Goal: Task Accomplishment & Management: Complete application form

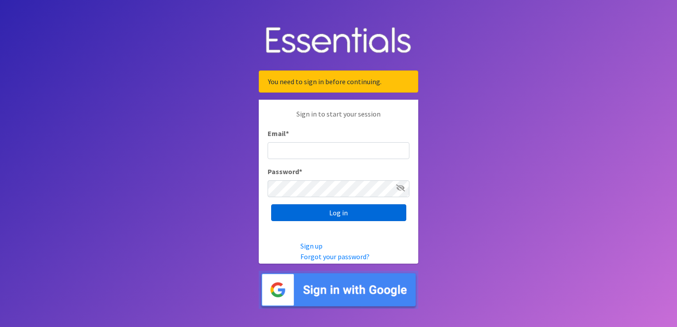
type input "[EMAIL_ADDRESS][DOMAIN_NAME]"
click at [336, 214] on input "Log in" at bounding box center [338, 212] width 135 height 17
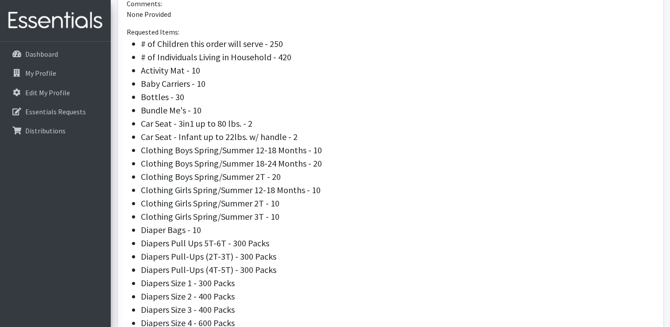
scroll to position [134, 0]
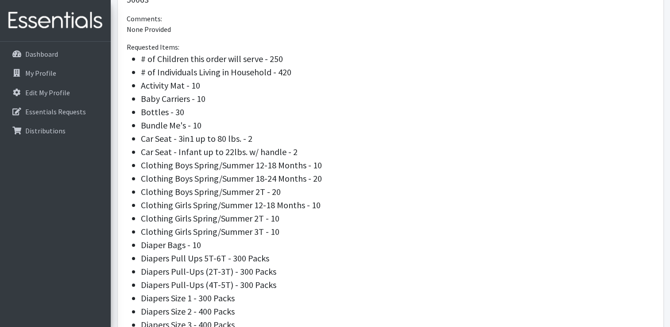
click at [563, 242] on li "Diaper Bags - 10" at bounding box center [398, 244] width 514 height 13
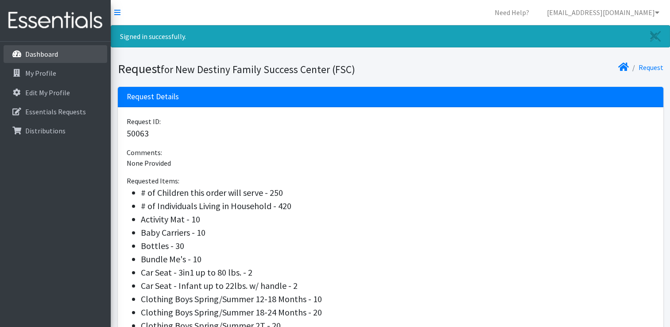
click at [40, 52] on p "Dashboard" at bounding box center [41, 54] width 33 height 9
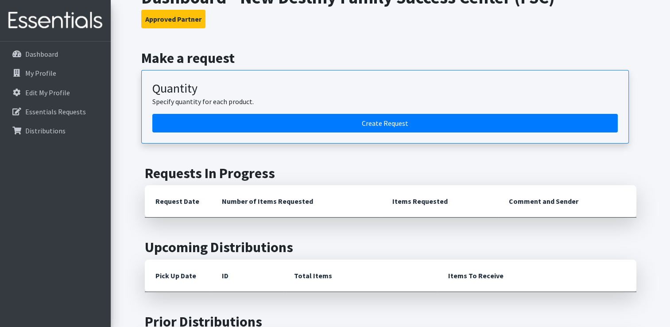
scroll to position [133, 0]
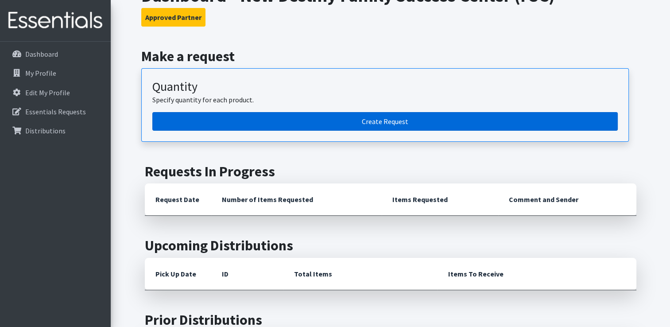
click at [401, 120] on link "Create Request" at bounding box center [384, 121] width 465 height 19
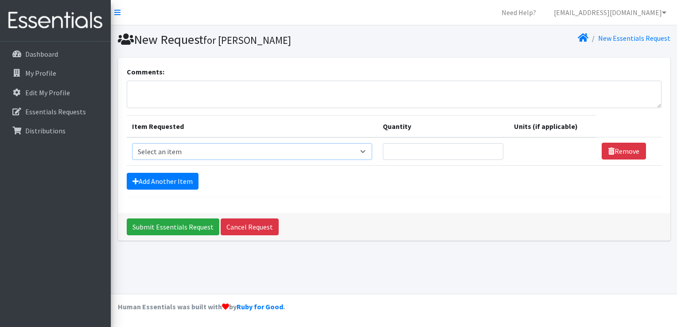
click at [363, 151] on select "Select an item # of Children this order will serve # of Individuals Living in H…" at bounding box center [252, 151] width 240 height 17
select select "13431"
click at [132, 143] on select "Select an item # of Children this order will serve # of Individuals Living in H…" at bounding box center [252, 151] width 240 height 17
click at [430, 155] on input "Quantity" at bounding box center [443, 151] width 120 height 17
type input "150"
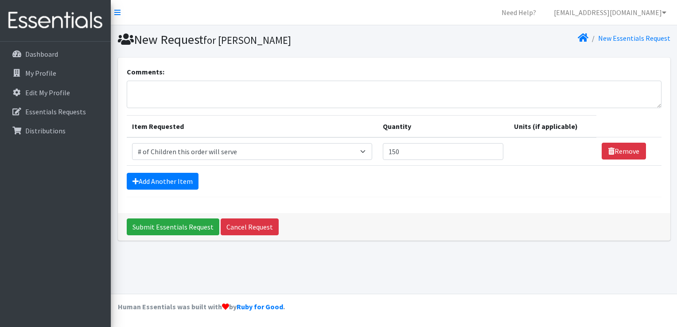
click at [429, 186] on div "Add Another Item" at bounding box center [394, 181] width 534 height 17
click at [147, 177] on link "Add Another Item" at bounding box center [163, 181] width 72 height 17
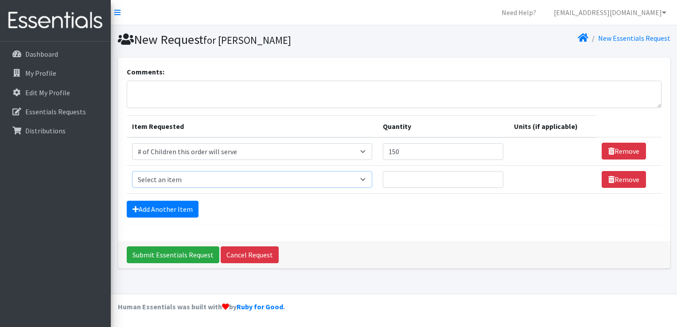
click at [148, 174] on select "Select an item # of Children this order will serve # of Individuals Living in H…" at bounding box center [252, 179] width 240 height 17
select select "6076"
click at [132, 171] on select "Select an item # of Children this order will serve # of Individuals Living in H…" at bounding box center [252, 179] width 240 height 17
click at [425, 174] on input "Quantity" at bounding box center [443, 179] width 120 height 17
type input "460"
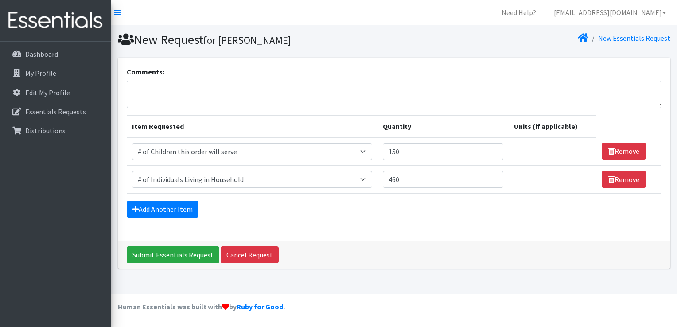
drag, startPoint x: 442, startPoint y: 220, endPoint x: 443, endPoint y: 224, distance: 4.5
click at [443, 224] on div "Comments: Item Requested Quantity Units (if applicable) Item Requested Select a…" at bounding box center [394, 149] width 552 height 183
click at [174, 208] on link "Add Another Item" at bounding box center [163, 209] width 72 height 17
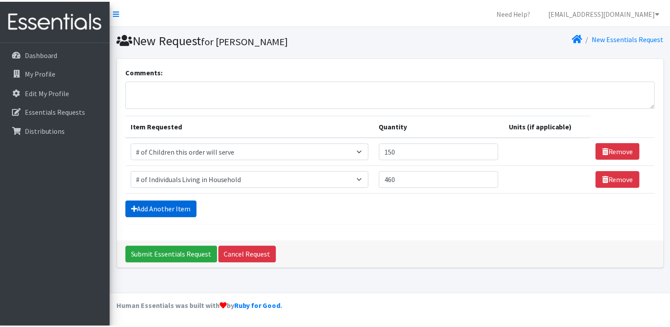
scroll to position [8, 0]
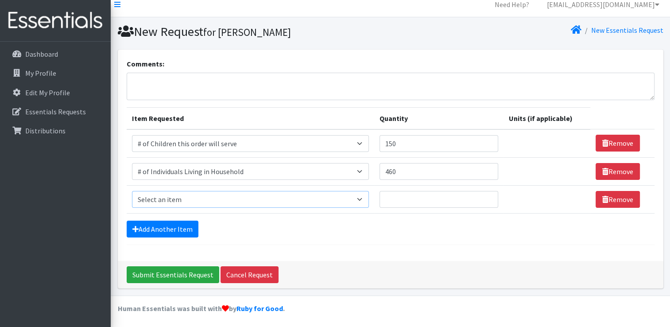
click at [210, 199] on select "Select an item # of Children this order will serve # of Individuals Living in H…" at bounding box center [250, 199] width 237 height 17
select select "1988"
click at [132, 191] on select "Select an item # of Children this order will serve # of Individuals Living in H…" at bounding box center [250, 199] width 237 height 17
click at [439, 203] on input "Quantity" at bounding box center [438, 199] width 119 height 17
type input "12"
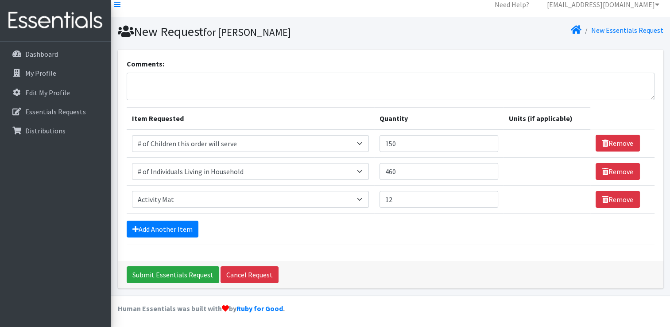
click at [463, 228] on div "Add Another Item" at bounding box center [391, 229] width 528 height 17
click at [154, 226] on link "Add Another Item" at bounding box center [163, 229] width 72 height 17
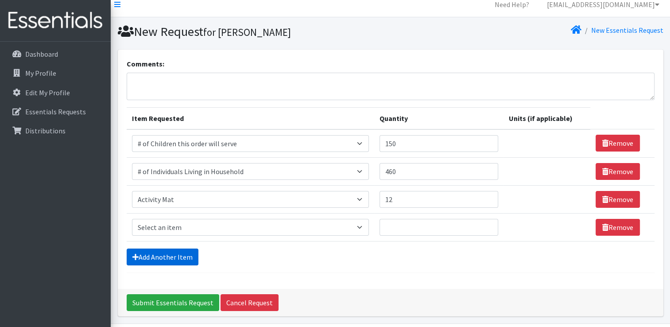
scroll to position [36, 0]
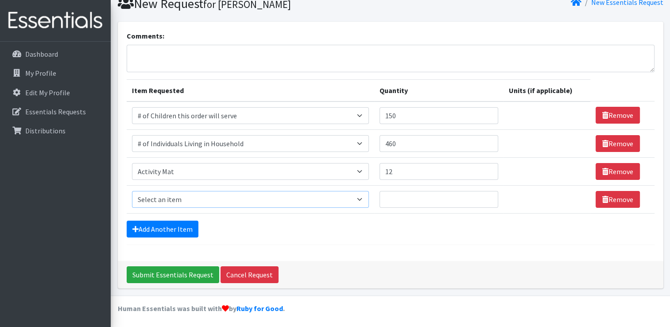
click at [188, 194] on select "Select an item # of Children this order will serve # of Individuals Living in H…" at bounding box center [250, 199] width 237 height 17
click at [132, 191] on select "Select an item # of Children this order will serve # of Individuals Living in H…" at bounding box center [250, 199] width 237 height 17
click at [406, 199] on input "Quantity" at bounding box center [438, 199] width 119 height 17
click at [362, 197] on select "Select an item # of Children this order will serve # of Individuals Living in H…" at bounding box center [250, 199] width 237 height 17
click at [132, 191] on select "Select an item # of Children this order will serve # of Individuals Living in H…" at bounding box center [250, 199] width 237 height 17
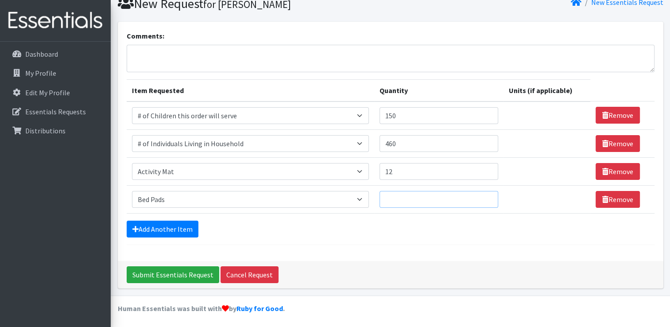
click at [412, 201] on input "Quantity" at bounding box center [438, 199] width 119 height 17
click at [364, 196] on select "Select an item # of Children this order will serve # of Individuals Living in H…" at bounding box center [250, 199] width 237 height 17
select select "1974"
click at [132, 191] on select "Select an item # of Children this order will serve # of Individuals Living in H…" at bounding box center [250, 199] width 237 height 17
click at [426, 204] on input "Quantity" at bounding box center [438, 199] width 119 height 17
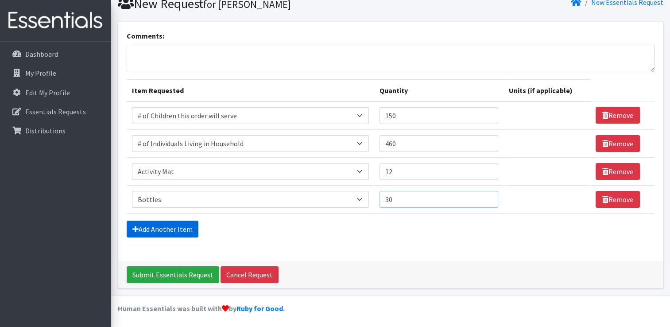
type input "30"
click at [156, 225] on link "Add Another Item" at bounding box center [163, 229] width 72 height 17
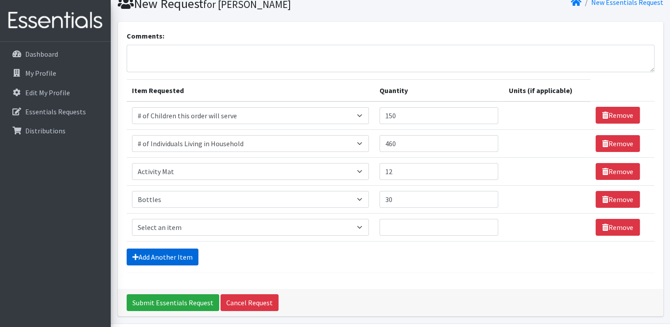
scroll to position [64, 0]
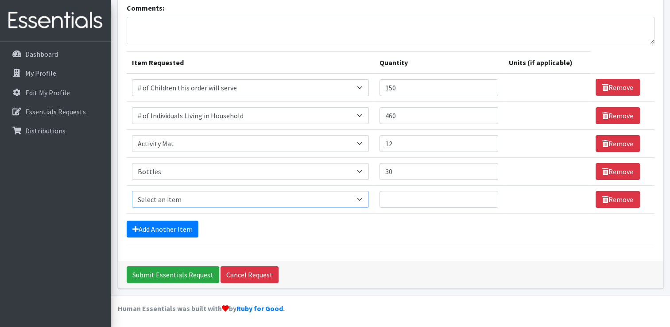
click at [364, 198] on select "Select an item # of Children this order will serve # of Individuals Living in H…" at bounding box center [250, 199] width 237 height 17
select select "7900"
click at [132, 191] on select "Select an item # of Children this order will serve # of Individuals Living in H…" at bounding box center [250, 199] width 237 height 17
click at [401, 204] on input "Quantity" at bounding box center [438, 199] width 119 height 17
type input "2"
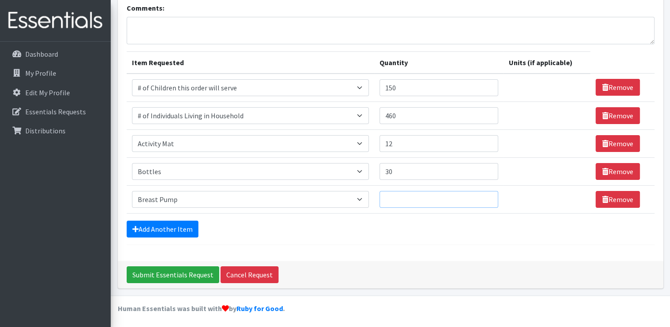
type input "5"
type input "2"
click at [358, 238] on form "Comments: Item Requested Quantity Units (if applicable) Item Requested Select a…" at bounding box center [391, 124] width 528 height 242
click at [182, 226] on link "Add Another Item" at bounding box center [163, 229] width 72 height 17
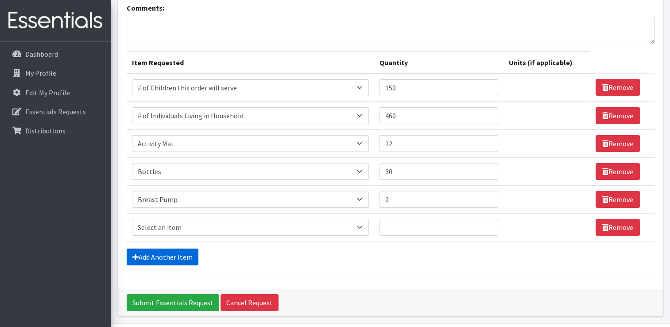
scroll to position [92, 0]
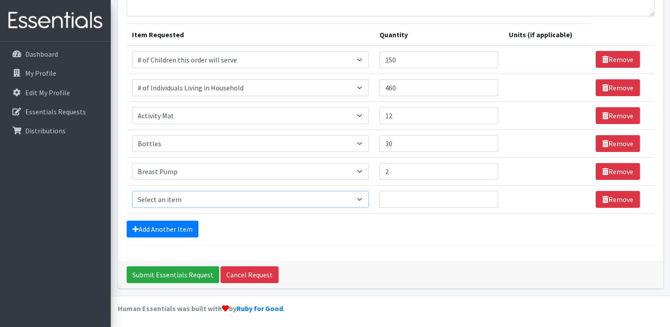
click at [362, 199] on select "Select an item # of Children this order will serve # of Individuals Living in H…" at bounding box center [250, 199] width 237 height 17
select select "11425"
click at [132, 191] on select "Select an item # of Children this order will serve # of Individuals Living in H…" at bounding box center [250, 199] width 237 height 17
click at [413, 197] on input "Quantity" at bounding box center [438, 199] width 119 height 17
type input "1"
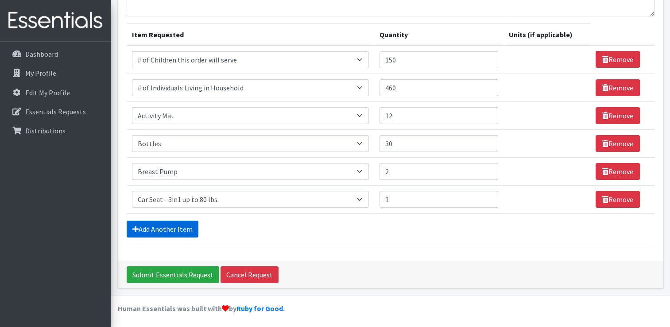
click at [157, 228] on link "Add Another Item" at bounding box center [163, 229] width 72 height 17
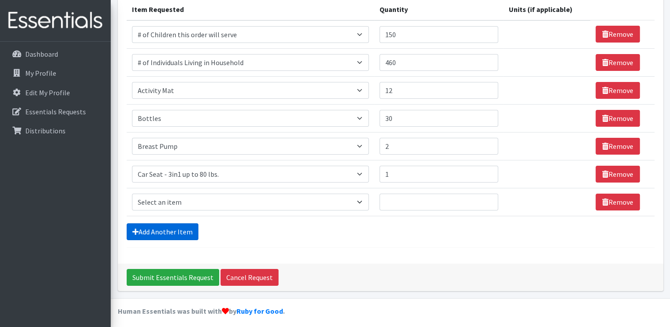
scroll to position [119, 0]
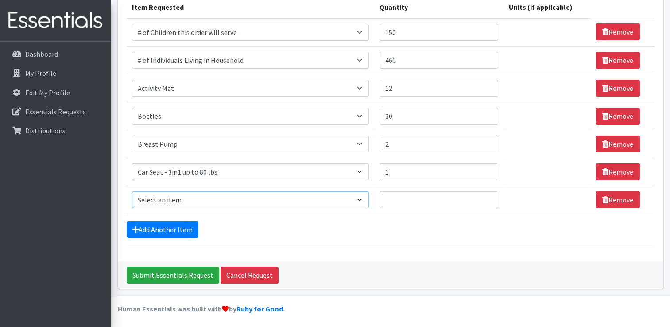
click at [167, 192] on select "Select an item # of Children this order will serve # of Individuals Living in H…" at bounding box center [250, 199] width 237 height 17
select select "7173"
click at [132, 191] on select "Select an item # of Children this order will serve # of Individuals Living in H…" at bounding box center [250, 199] width 237 height 17
click at [409, 204] on input "Quantity" at bounding box center [438, 199] width 119 height 17
type input "1"
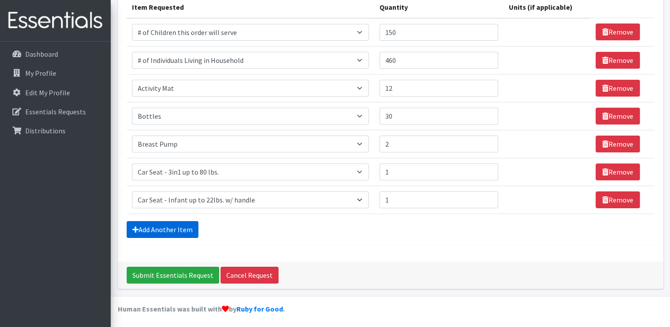
click at [165, 229] on link "Add Another Item" at bounding box center [163, 229] width 72 height 17
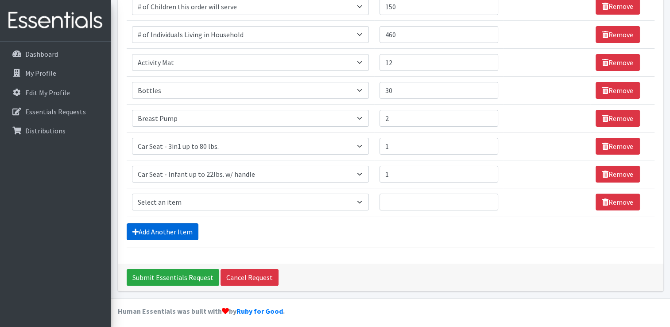
scroll to position [147, 0]
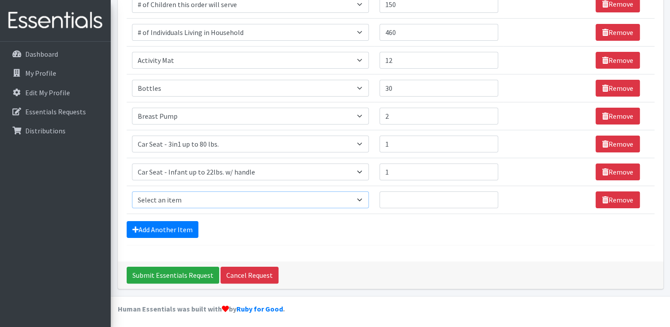
click at [194, 199] on select "Select an item # of Children this order will serve # of Individuals Living in H…" at bounding box center [250, 199] width 237 height 17
select select "5742"
click at [132, 191] on select "Select an item # of Children this order will serve # of Individuals Living in H…" at bounding box center [250, 199] width 237 height 17
click at [437, 199] on input "Quantity" at bounding box center [438, 199] width 119 height 17
type input "16"
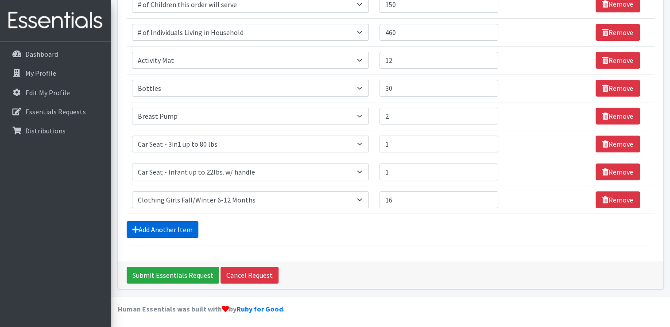
click at [167, 224] on link "Add Another Item" at bounding box center [163, 229] width 72 height 17
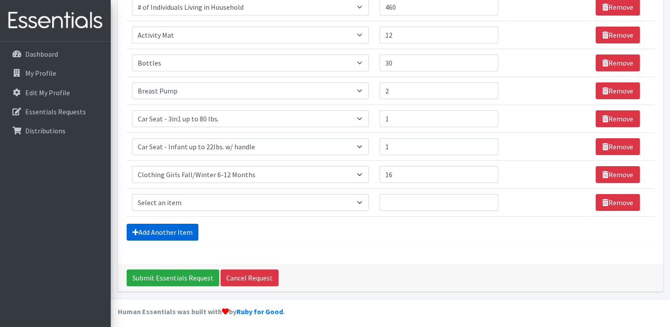
scroll to position [175, 0]
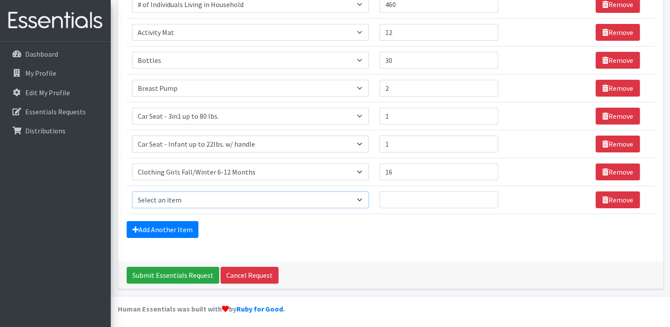
click at [183, 196] on select "Select an item # of Children this order will serve # of Individuals Living in H…" at bounding box center [250, 199] width 237 height 17
click at [385, 241] on form "Comments: Item Requested Quantity Units (if applicable) Item Requested Select a…" at bounding box center [391, 69] width 528 height 354
click at [359, 198] on select "Select an item # of Children this order will serve # of Individuals Living in H…" at bounding box center [250, 199] width 237 height 17
click at [347, 240] on form "Comments: Item Requested Quantity Units (if applicable) Item Requested Select a…" at bounding box center [391, 69] width 528 height 354
click at [364, 195] on select "Select an item # of Children this order will serve # of Individuals Living in H…" at bounding box center [250, 199] width 237 height 17
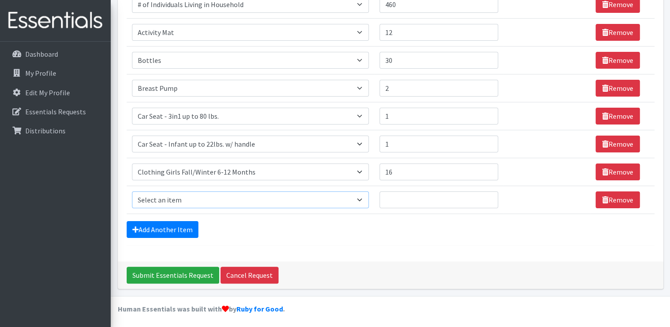
select select "6668"
click at [132, 191] on select "Select an item # of Children this order will serve # of Individuals Living in H…" at bounding box center [250, 199] width 237 height 17
click at [402, 198] on input "Quantity" at bounding box center [438, 199] width 119 height 17
type input "25"
click at [338, 203] on select "Select an item # of Children this order will serve # of Individuals Living in H…" at bounding box center [250, 199] width 237 height 17
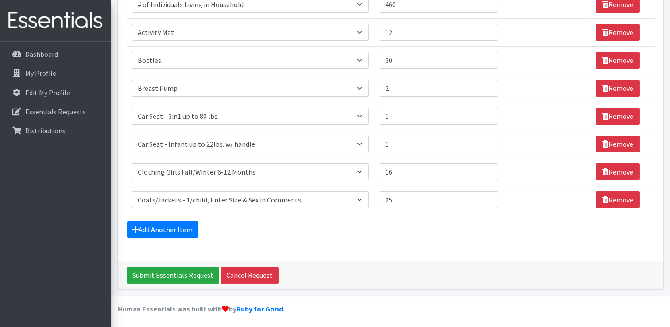
click at [334, 240] on form "Comments: Item Requested Quantity Units (if applicable) Item Requested Select a…" at bounding box center [391, 69] width 528 height 354
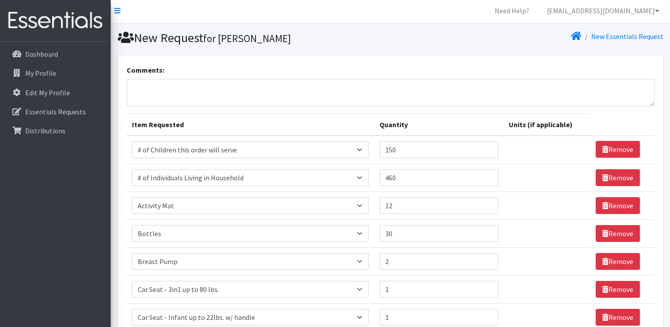
scroll to position [0, 0]
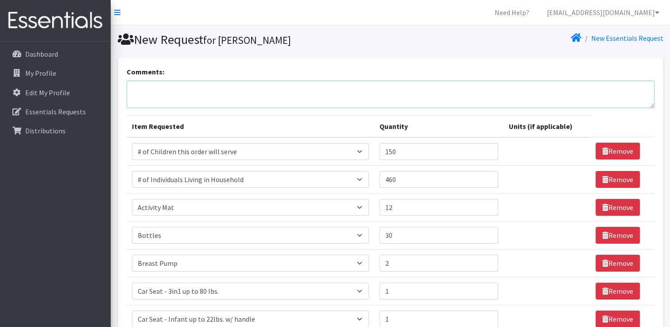
click at [138, 86] on textarea "Comments:" at bounding box center [391, 94] width 528 height 27
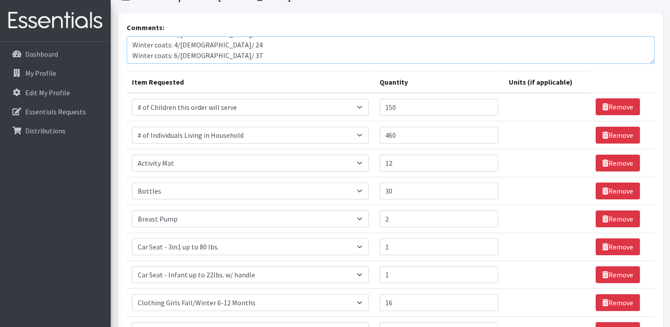
click at [244, 49] on textarea "Winter coats: 6/Female/6 to 12 Winter coats: 4/Male/ 6 to 12 Winter coats: 5/Fe…" at bounding box center [391, 49] width 528 height 27
click at [181, 46] on textarea "Winter coats: 6/Female/6 to 12 Winter coats: 4/Male/ 6 to 12 Winter coats: 5/Fe…" at bounding box center [391, 49] width 528 height 27
click at [181, 44] on textarea "Winter coats: 6/Female/6 to 12 Winter coats: 4/Male/ 6 to 12 Winter coats: 5/Fe…" at bounding box center [391, 49] width 528 height 27
click at [257, 46] on textarea "Winter coats: 6/Female/6 to 12 Winter coats: 4/Male/ 6 to 12 Winter coats: 5/Fe…" at bounding box center [391, 49] width 528 height 27
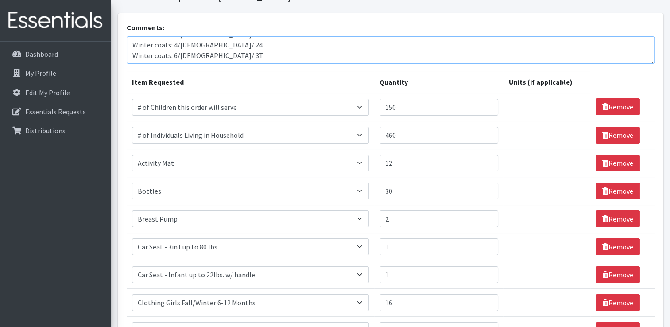
type textarea "Winter coats: 6/Female/6 to 12 Winter coats: 4/Male/ 6 to 12 Winter coats: 5/Fe…"
click at [611, 77] on table "Item Requested Quantity Units (if applicable) Item Requested Select an item # o…" at bounding box center [391, 208] width 528 height 274
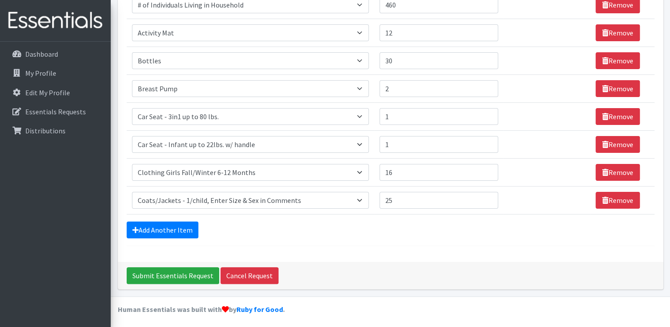
scroll to position [175, 0]
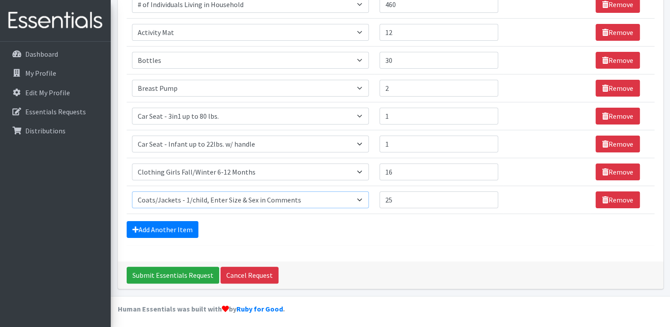
click at [364, 202] on select "Select an item # of Children this order will serve # of Individuals Living in H…" at bounding box center [250, 199] width 237 height 17
click at [132, 191] on select "Select an item # of Children this order will serve # of Individuals Living in H…" at bounding box center [250, 199] width 237 height 17
click at [360, 197] on select "Select an item # of Children this order will serve # of Individuals Living in H…" at bounding box center [250, 199] width 237 height 17
select select "6668"
click at [132, 191] on select "Select an item # of Children this order will serve # of Individuals Living in H…" at bounding box center [250, 199] width 237 height 17
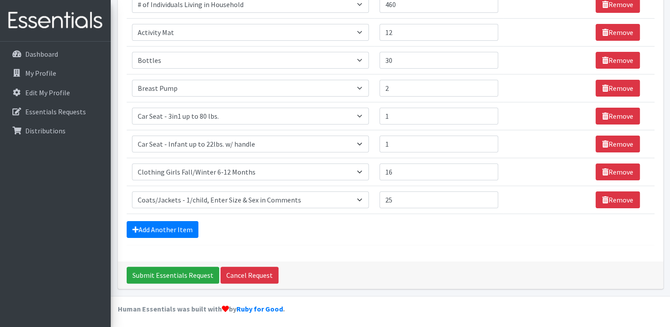
click at [320, 228] on div "Add Another Item" at bounding box center [391, 229] width 528 height 17
click at [178, 227] on link "Add Another Item" at bounding box center [163, 229] width 72 height 17
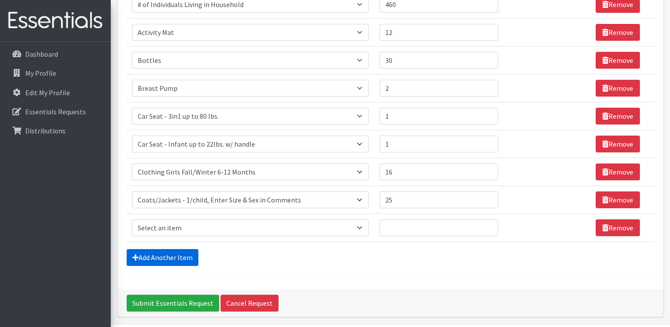
scroll to position [203, 0]
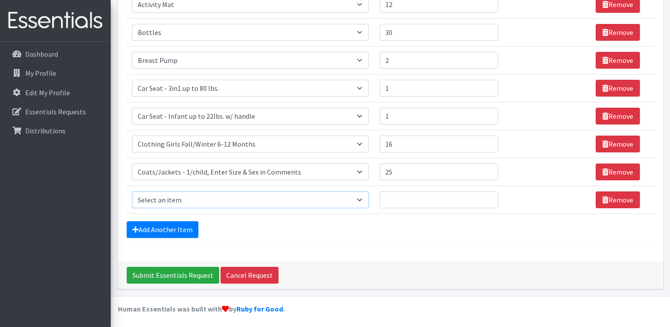
click at [236, 201] on select "Select an item # of Children this order will serve # of Individuals Living in H…" at bounding box center [250, 199] width 237 height 17
click at [364, 256] on div "Comments: Winter coats: 6/Female/6 to 12 Winter coats: 4/Male/ 6 to 12 Winter c…" at bounding box center [391, 58] width 546 height 406
click at [367, 200] on select "Select an item # of Children this order will serve # of Individuals Living in H…" at bounding box center [250, 199] width 237 height 17
select select "15477"
click at [132, 191] on select "Select an item # of Children this order will serve # of Individuals Living in H…" at bounding box center [250, 199] width 237 height 17
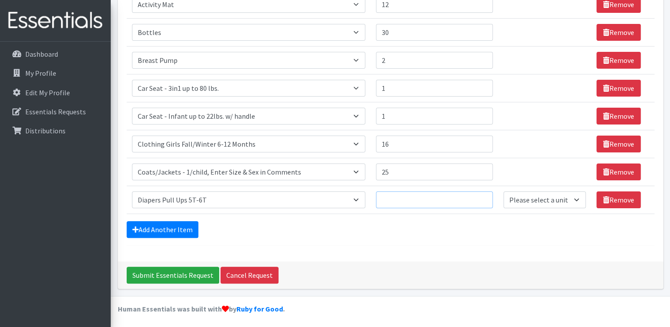
click at [407, 197] on input "Quantity" at bounding box center [434, 199] width 117 height 17
click at [573, 198] on select "Please select a unit units Packs" at bounding box center [544, 199] width 82 height 17
select select "Pack"
click at [503, 191] on select "Please select a unit units Packs" at bounding box center [544, 199] width 82 height 17
click at [389, 195] on input "Quantity" at bounding box center [434, 199] width 117 height 17
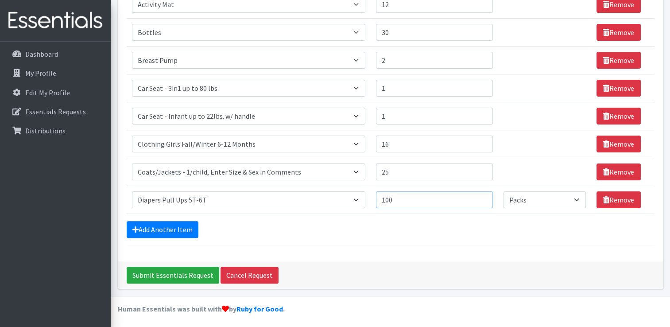
type input "100"
click at [361, 246] on div "Comments: Winter coats: 6/Female/6 to 12 Winter coats: 4/Male/ 6 to 12 Winter c…" at bounding box center [391, 58] width 546 height 406
click at [181, 227] on link "Add Another Item" at bounding box center [163, 229] width 72 height 17
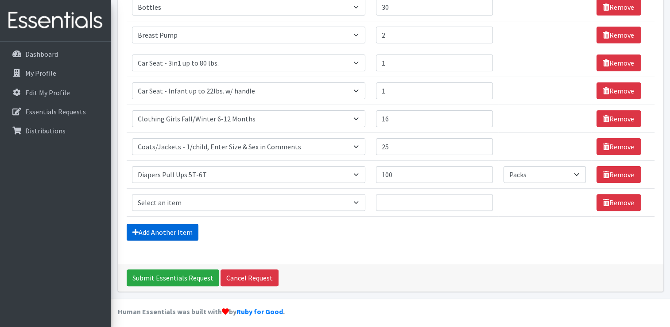
scroll to position [230, 0]
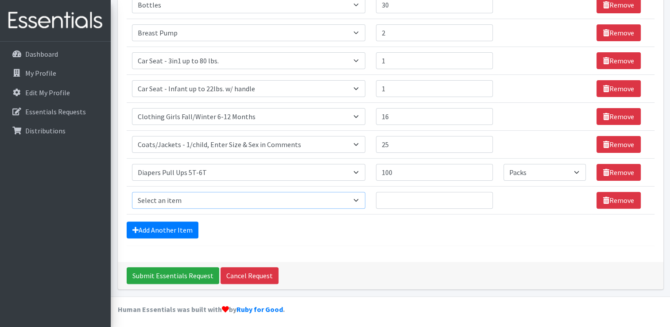
click at [363, 197] on select "Select an item # of Children this order will serve # of Individuals Living in H…" at bounding box center [248, 200] width 233 height 17
select select "1964"
click at [132, 192] on select "Select an item # of Children this order will serve # of Individuals Living in H…" at bounding box center [248, 200] width 233 height 17
click at [386, 200] on input "Quantity" at bounding box center [434, 200] width 117 height 17
type input "50"
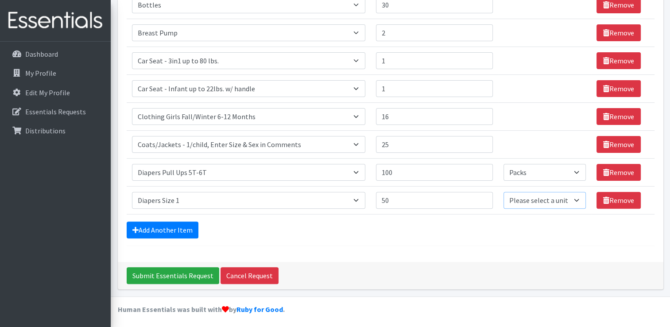
click at [576, 199] on select "Please select a unit units Packs" at bounding box center [544, 200] width 82 height 17
select select "Pack"
click at [503, 192] on select "Please select a unit units Packs" at bounding box center [544, 200] width 82 height 17
click at [360, 197] on select "Select an item # of Children this order will serve # of Individuals Living in H…" at bounding box center [248, 200] width 233 height 17
click at [132, 192] on select "Select an item # of Children this order will serve # of Individuals Living in H…" at bounding box center [248, 200] width 233 height 17
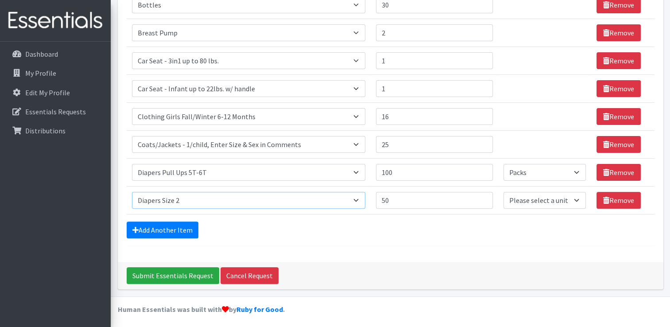
click at [358, 198] on select "Select an item # of Children this order will serve # of Individuals Living in H…" at bounding box center [248, 200] width 233 height 17
select select "1964"
click at [132, 192] on select "Select an item # of Children this order will serve # of Individuals Living in H…" at bounding box center [248, 200] width 233 height 17
click at [184, 229] on link "Add Another Item" at bounding box center [163, 229] width 72 height 17
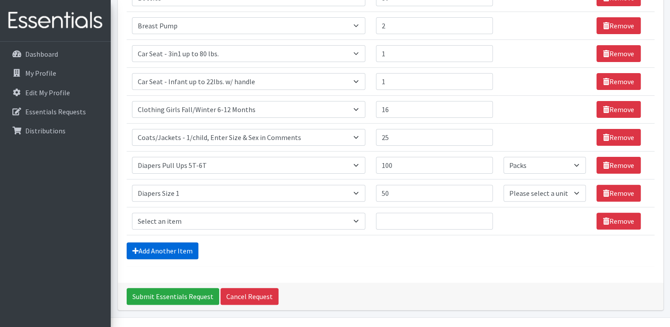
scroll to position [259, 0]
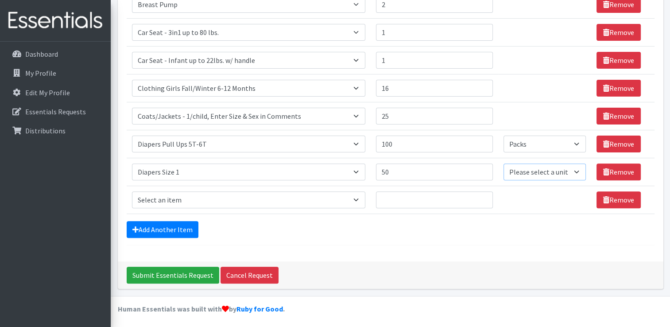
click at [577, 171] on select "Please select a unit units Packs" at bounding box center [544, 171] width 82 height 17
select select "Pack"
click at [503, 163] on select "Please select a unit units Packs" at bounding box center [544, 171] width 82 height 17
click at [360, 198] on select "Select an item # of Children this order will serve # of Individuals Living in H…" at bounding box center [248, 199] width 233 height 17
select select "1965"
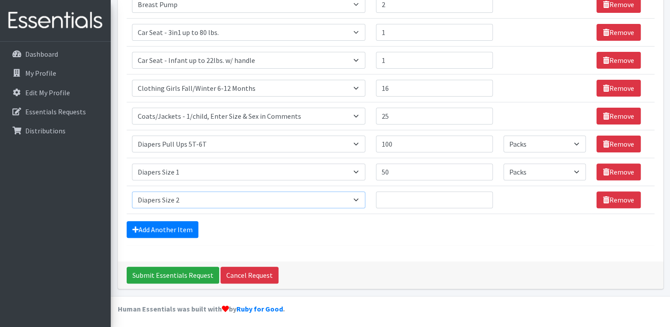
click at [132, 191] on select "Select an item # of Children this order will serve # of Individuals Living in H…" at bounding box center [248, 199] width 233 height 17
click at [390, 199] on input "Quantity" at bounding box center [434, 199] width 117 height 17
type input "50"
click at [409, 221] on div "Add Another Item" at bounding box center [391, 229] width 528 height 17
click at [573, 197] on select "Please select a unit units Packs" at bounding box center [544, 199] width 82 height 17
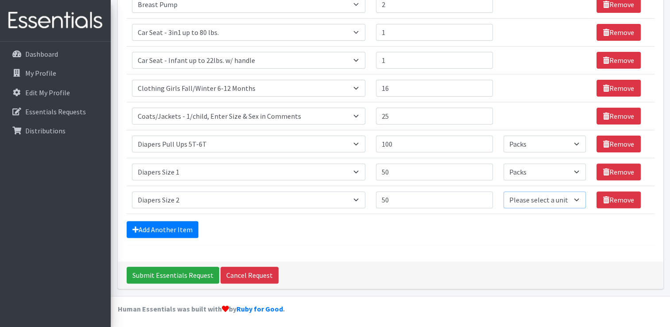
select select "Pack"
click at [503, 191] on select "Please select a unit units Packs" at bounding box center [544, 199] width 82 height 17
click at [182, 228] on link "Add Another Item" at bounding box center [163, 229] width 72 height 17
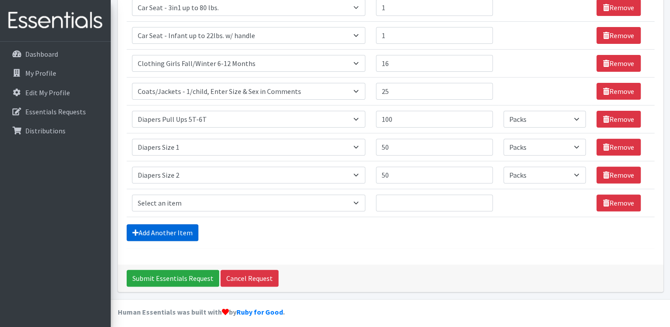
scroll to position [286, 0]
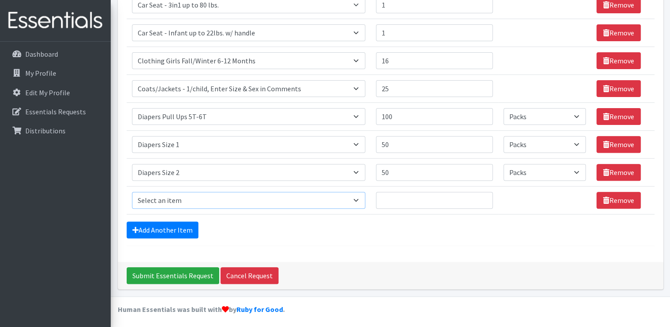
click at [360, 199] on select "Select an item # of Children this order will serve # of Individuals Living in H…" at bounding box center [248, 200] width 233 height 17
select select "1966"
click at [132, 192] on select "Select an item # of Children this order will serve # of Individuals Living in H…" at bounding box center [248, 200] width 233 height 17
click at [392, 198] on input "Quantity" at bounding box center [434, 200] width 117 height 17
type input "50"
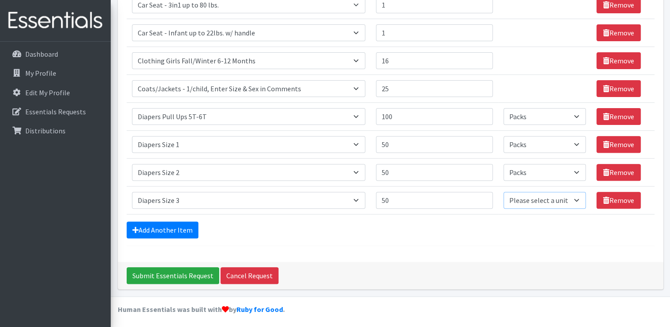
click at [574, 196] on select "Please select a unit units Packs" at bounding box center [544, 200] width 82 height 17
select select "Pack"
click at [503, 192] on select "Please select a unit units Packs" at bounding box center [544, 200] width 82 height 17
click at [179, 232] on link "Add Another Item" at bounding box center [163, 229] width 72 height 17
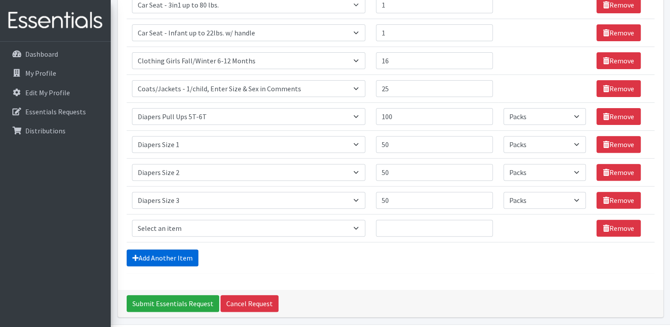
scroll to position [314, 0]
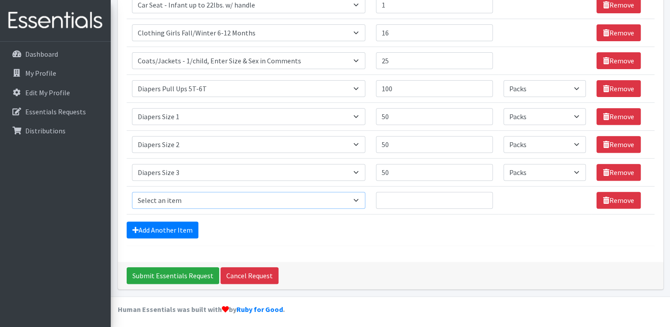
click at [350, 198] on select "Select an item # of Children this order will serve # of Individuals Living in H…" at bounding box center [248, 200] width 233 height 17
click at [339, 200] on select "Select an item # of Children this order will serve # of Individuals Living in H…" at bounding box center [248, 200] width 233 height 17
select select "1967"
click at [132, 192] on select "Select an item # of Children this order will serve # of Individuals Living in H…" at bounding box center [248, 200] width 233 height 17
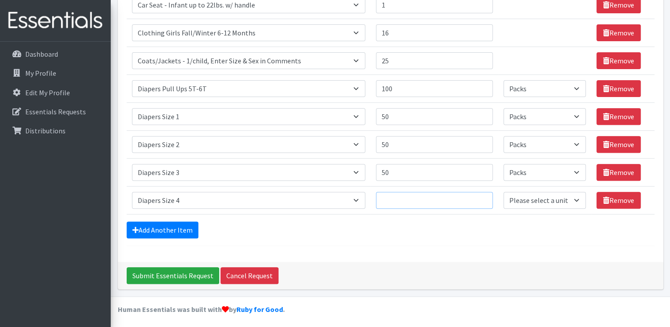
click at [389, 199] on input "Quantity" at bounding box center [434, 200] width 117 height 17
type input "50"
click at [574, 197] on select "Please select a unit units Packs" at bounding box center [544, 200] width 82 height 17
select select "Pack"
click at [503, 192] on select "Please select a unit units Packs" at bounding box center [544, 200] width 82 height 17
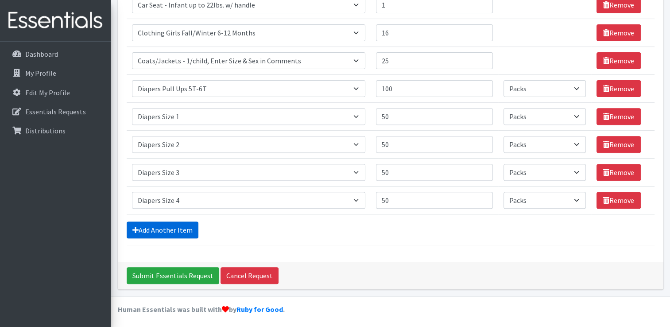
click at [182, 230] on link "Add Another Item" at bounding box center [163, 229] width 72 height 17
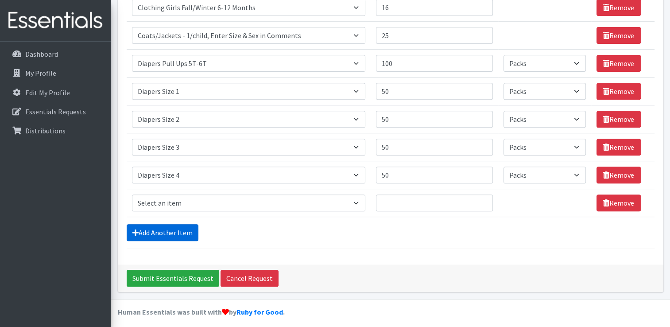
scroll to position [342, 0]
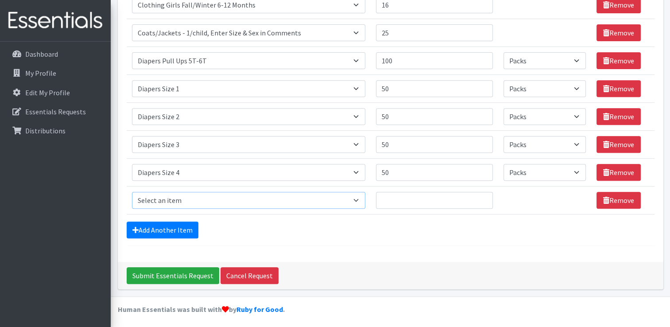
click at [355, 201] on select "Select an item # of Children this order will serve # of Individuals Living in H…" at bounding box center [248, 200] width 233 height 17
select select "1968"
click at [132, 192] on select "Select an item # of Children this order will serve # of Individuals Living in H…" at bounding box center [248, 200] width 233 height 17
click at [391, 197] on input "Quantity" at bounding box center [434, 200] width 117 height 17
type input "50"
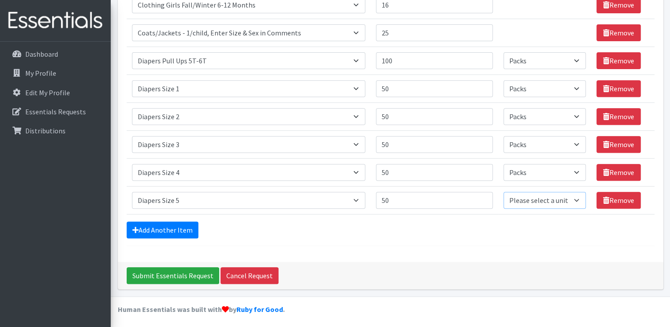
click at [572, 197] on select "Please select a unit units Packs" at bounding box center [544, 200] width 82 height 17
select select "Pack"
click at [503, 192] on select "Please select a unit units Packs" at bounding box center [544, 200] width 82 height 17
click at [185, 232] on link "Add Another Item" at bounding box center [163, 229] width 72 height 17
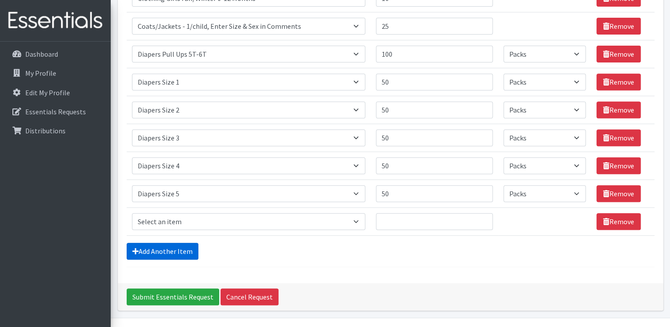
scroll to position [370, 0]
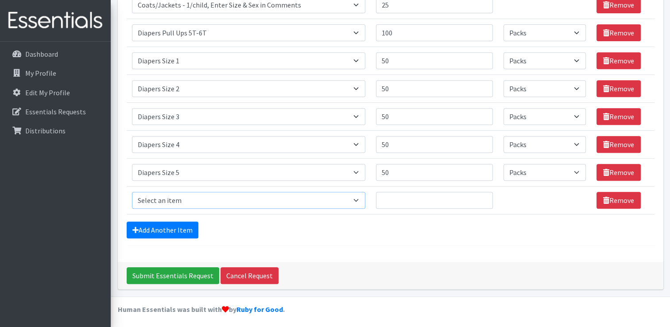
click at [207, 198] on select "Select an item # of Children this order will serve # of Individuals Living in H…" at bounding box center [248, 200] width 233 height 17
select select "1969"
click at [132, 192] on select "Select an item # of Children this order will serve # of Individuals Living in H…" at bounding box center [248, 200] width 233 height 17
click at [408, 199] on input "Quantity" at bounding box center [434, 200] width 117 height 17
type input "50"
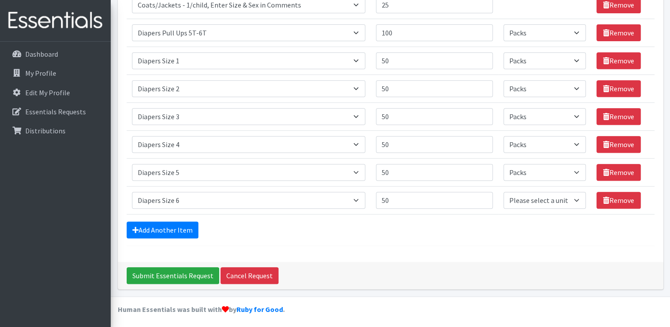
click at [184, 231] on link "Add Another Item" at bounding box center [163, 229] width 72 height 17
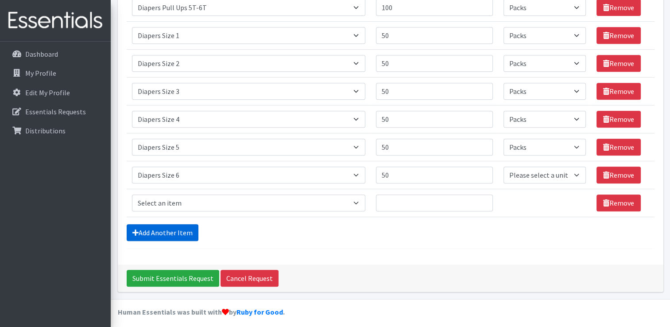
scroll to position [397, 0]
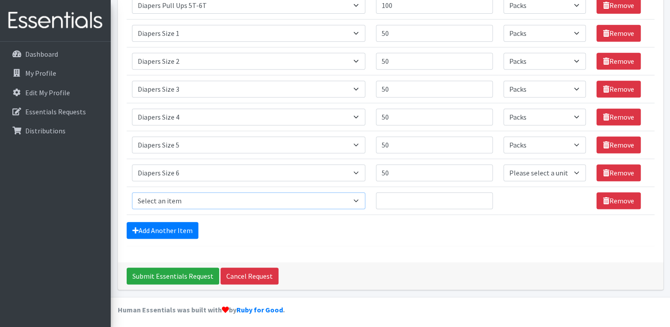
click at [205, 196] on select "Select an item # of Children this order will serve # of Individuals Living in H…" at bounding box center [248, 200] width 233 height 17
select select "1970"
click at [132, 192] on select "Select an item # of Children this order will serve # of Individuals Living in H…" at bounding box center [248, 200] width 233 height 17
click at [397, 202] on input "Quantity" at bounding box center [434, 200] width 117 height 17
type input "25"
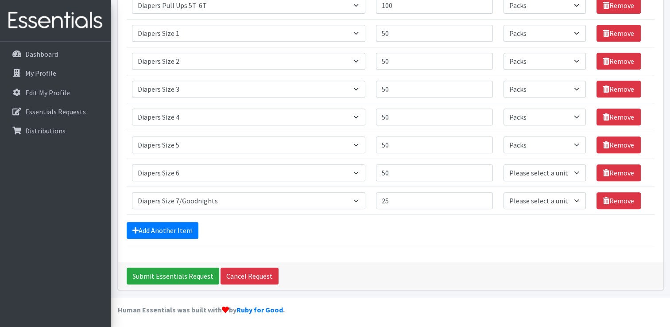
click at [576, 170] on select "Please select a unit units Packs" at bounding box center [544, 172] width 82 height 17
select select "Pack"
click at [503, 164] on select "Please select a unit units Packs" at bounding box center [544, 172] width 82 height 17
click at [573, 199] on select "Please select a unit units Packs" at bounding box center [544, 200] width 82 height 17
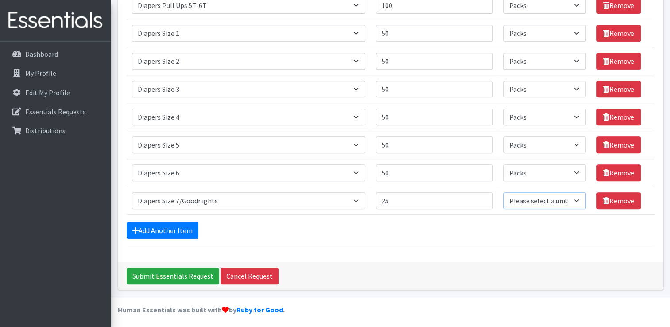
select select "Pack"
click at [503, 192] on select "Please select a unit units Packs" at bounding box center [544, 200] width 82 height 17
click at [167, 232] on link "Add Another Item" at bounding box center [163, 230] width 72 height 17
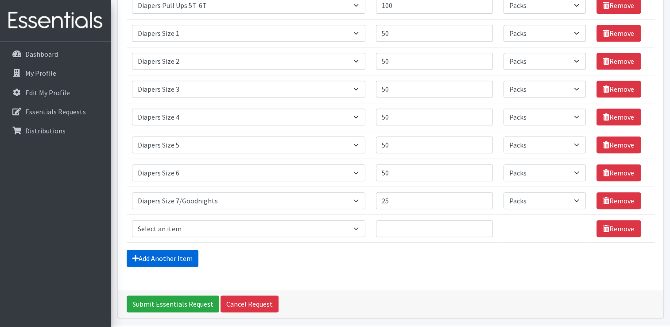
scroll to position [425, 0]
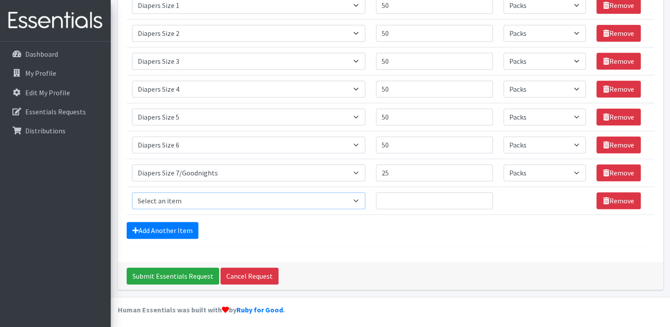
click at [357, 199] on select "Select an item # of Children this order will serve # of Individuals Living in H…" at bounding box center [248, 200] width 233 height 17
select select "2005"
click at [132, 192] on select "Select an item # of Children this order will serve # of Individuals Living in H…" at bounding box center [248, 200] width 233 height 17
click at [399, 201] on input "Quantity" at bounding box center [434, 200] width 117 height 17
type input "18"
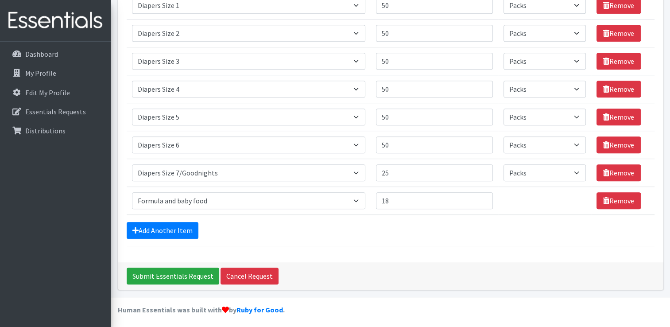
click at [501, 228] on div "Add Another Item" at bounding box center [391, 230] width 528 height 17
click at [187, 228] on link "Add Another Item" at bounding box center [163, 230] width 72 height 17
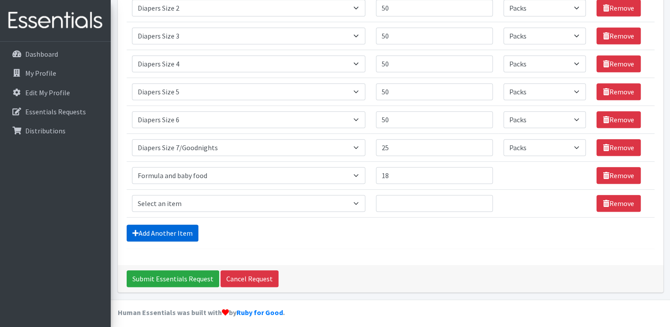
scroll to position [453, 0]
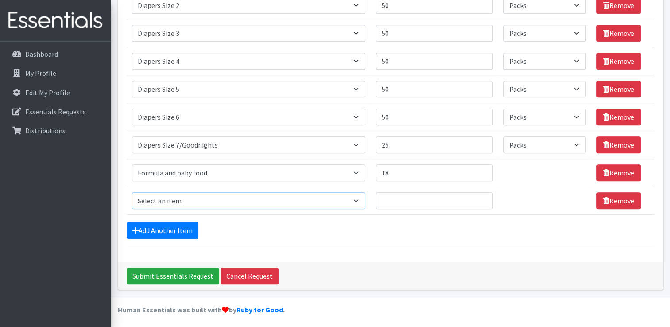
click at [221, 192] on select "Select an item # of Children this order will serve # of Individuals Living in H…" at bounding box center [248, 200] width 233 height 17
select select "5659"
click at [132, 192] on select "Select an item # of Children this order will serve # of Individuals Living in H…" at bounding box center [248, 200] width 233 height 17
click at [384, 201] on input "Quantity" at bounding box center [434, 200] width 117 height 17
type input "50"
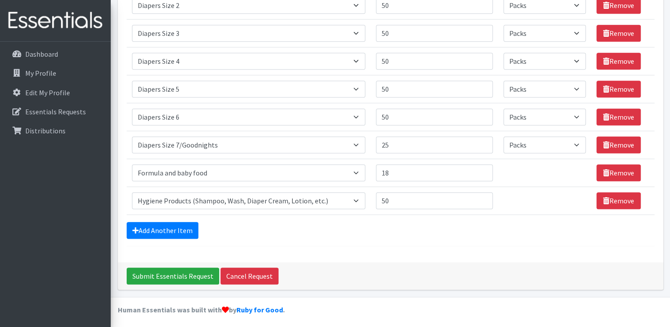
click at [399, 232] on div "Add Another Item" at bounding box center [391, 230] width 528 height 17
click at [182, 226] on link "Add Another Item" at bounding box center [163, 230] width 72 height 17
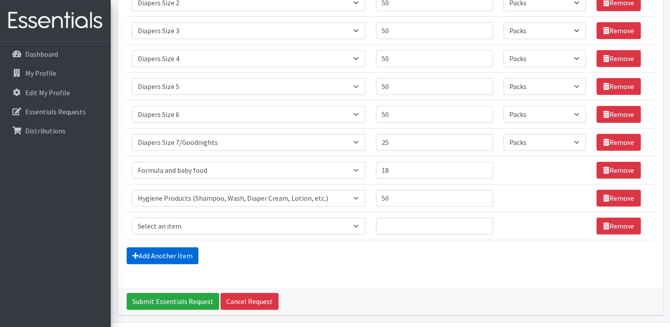
scroll to position [481, 0]
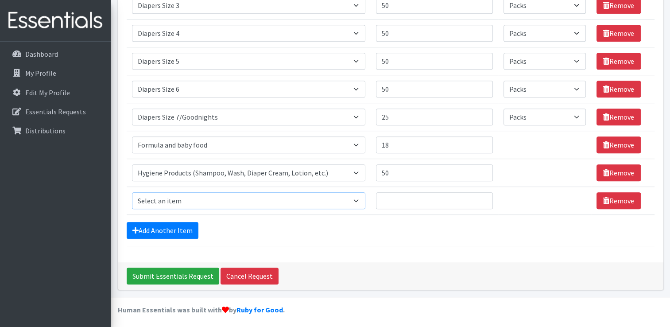
click at [213, 196] on select "Select an item # of Children this order will serve # of Individuals Living in H…" at bounding box center [248, 200] width 233 height 17
select select "14398"
click at [132, 192] on select "Select an item # of Children this order will serve # of Individuals Living in H…" at bounding box center [248, 200] width 233 height 17
click at [401, 200] on input "Quantity" at bounding box center [434, 200] width 117 height 17
type input "10"
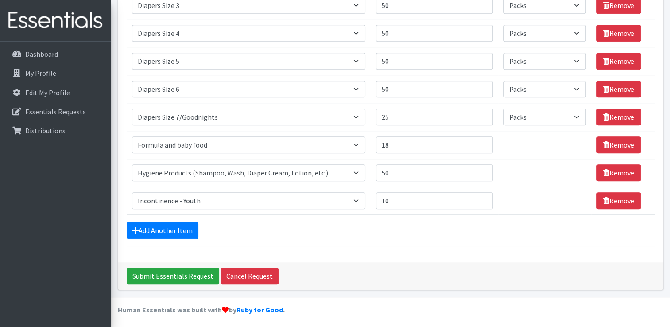
click at [166, 228] on link "Add Another Item" at bounding box center [163, 230] width 72 height 17
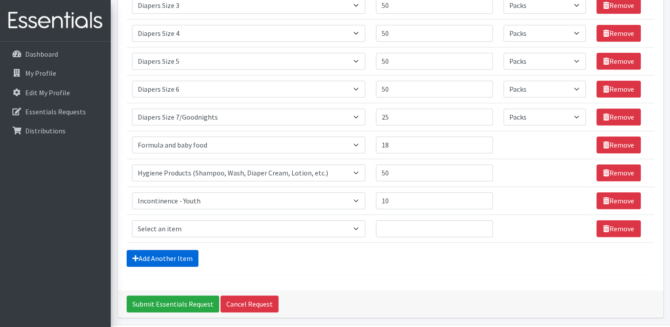
scroll to position [508, 0]
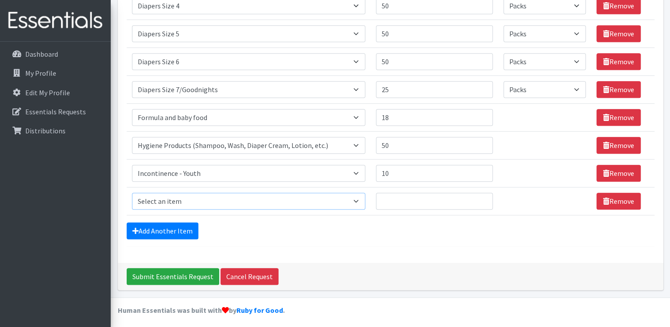
click at [288, 194] on select "Select an item # of Children this order will serve # of Individuals Living in H…" at bounding box center [248, 201] width 233 height 17
select select "1934"
click at [132, 193] on select "Select an item # of Children this order will serve # of Individuals Living in H…" at bounding box center [248, 201] width 233 height 17
click at [397, 202] on input "Quantity" at bounding box center [434, 201] width 117 height 17
type input "18"
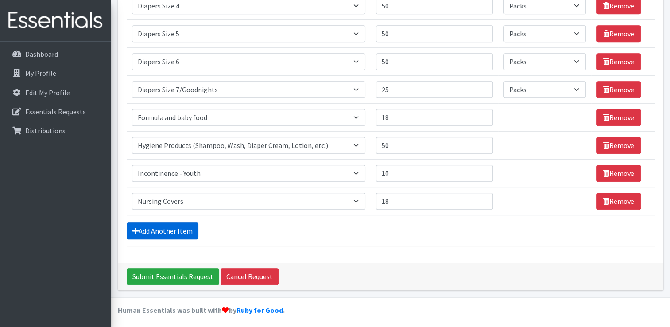
click at [192, 224] on link "Add Another Item" at bounding box center [163, 230] width 72 height 17
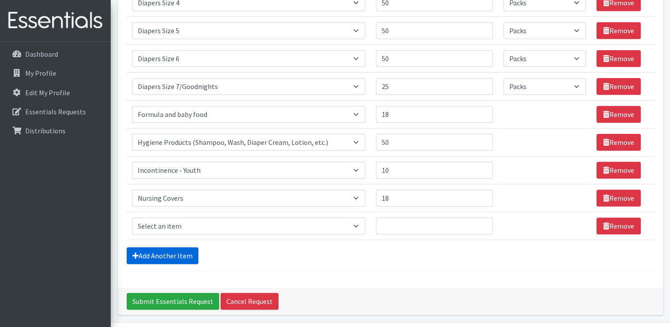
scroll to position [537, 0]
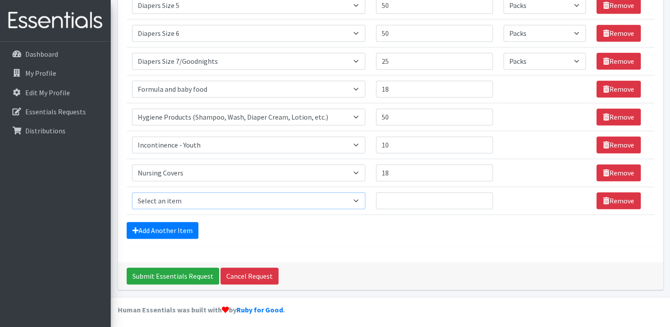
click at [223, 198] on select "Select an item # of Children this order will serve # of Individuals Living in H…" at bounding box center [248, 200] width 233 height 17
select select "1936"
click at [132, 192] on select "Select an item # of Children this order will serve # of Individuals Living in H…" at bounding box center [248, 200] width 233 height 17
click at [396, 200] on input "Quantity" at bounding box center [434, 200] width 117 height 17
type input "18"
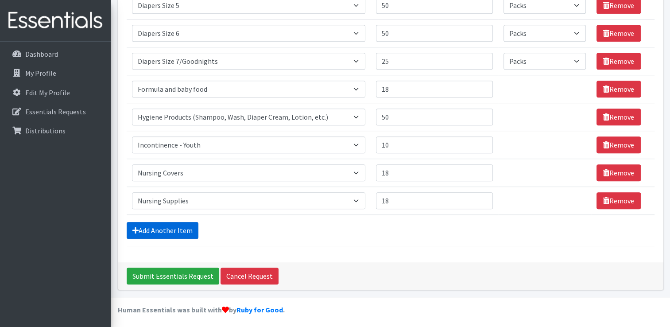
click at [179, 226] on link "Add Another Item" at bounding box center [163, 230] width 72 height 17
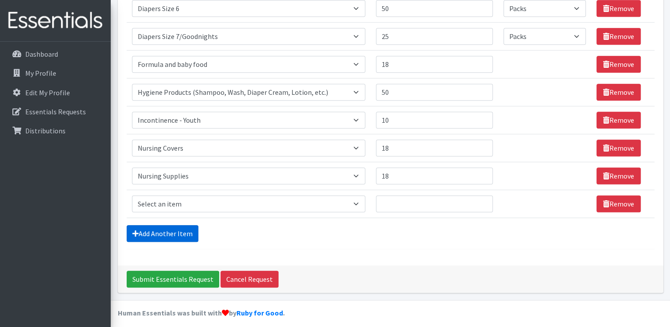
scroll to position [564, 0]
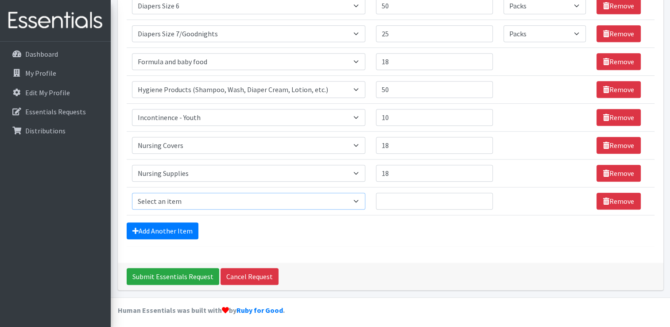
click at [198, 197] on select "Select an item # of Children this order will serve # of Individuals Living in H…" at bounding box center [248, 201] width 233 height 17
select select "1982"
click at [132, 193] on select "Select an item # of Children this order will serve # of Individuals Living in H…" at bounding box center [248, 201] width 233 height 17
click at [392, 203] on input "Quantity" at bounding box center [434, 201] width 117 height 17
type input "2"
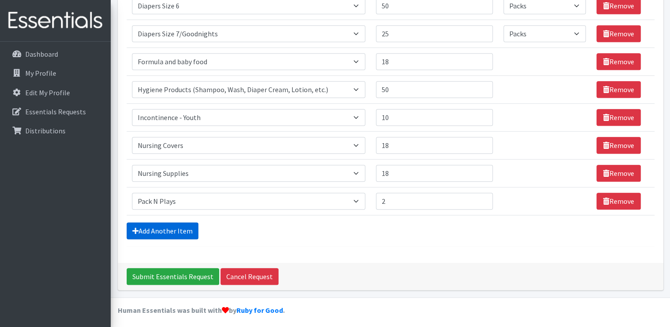
click at [157, 230] on link "Add Another Item" at bounding box center [163, 230] width 72 height 17
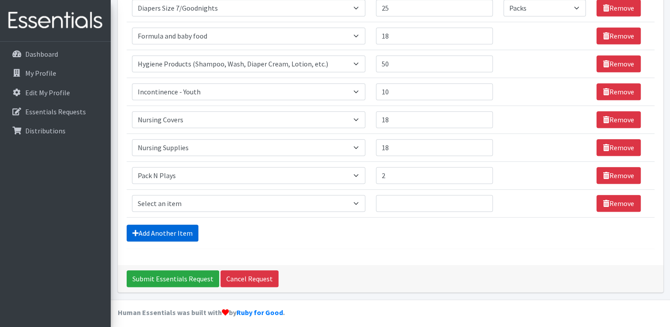
scroll to position [592, 0]
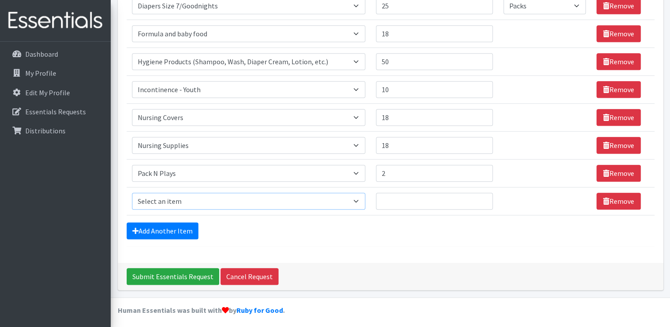
click at [237, 203] on select "Select an item # of Children this order will serve # of Individuals Living in H…" at bounding box center [248, 201] width 233 height 17
select select "5772"
click at [132, 193] on select "Select an item # of Children this order will serve # of Individuals Living in H…" at bounding box center [248, 201] width 233 height 17
click at [395, 198] on input "Quantity" at bounding box center [434, 201] width 117 height 17
type input "100"
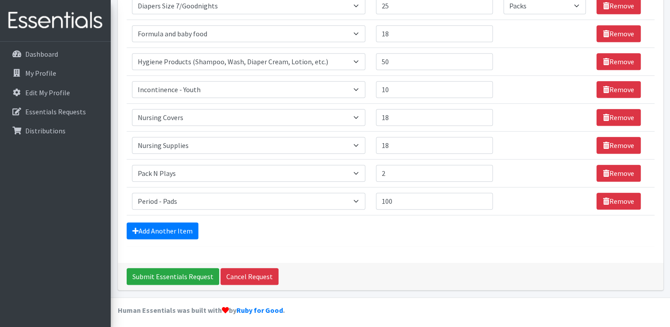
click at [368, 231] on div "Add Another Item" at bounding box center [391, 230] width 528 height 17
click at [181, 225] on link "Add Another Item" at bounding box center [163, 230] width 72 height 17
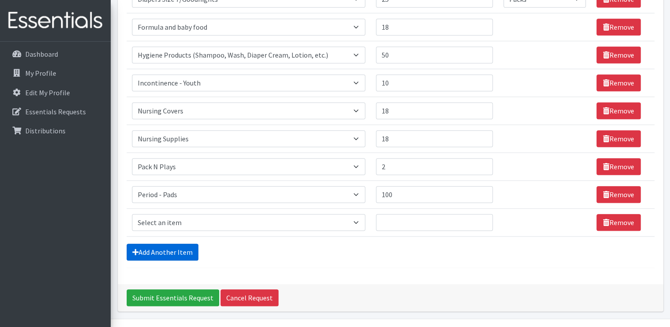
scroll to position [620, 0]
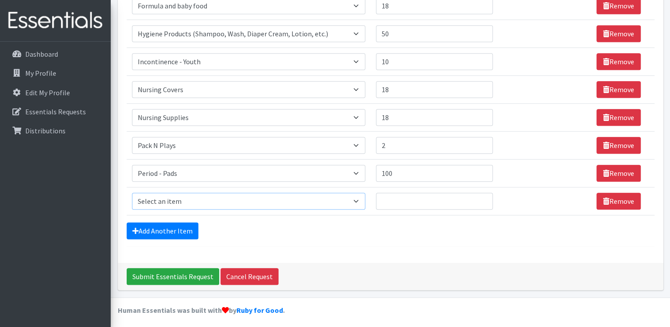
click at [190, 196] on select "Select an item # of Children this order will serve # of Individuals Living in H…" at bounding box center [248, 201] width 233 height 17
click at [308, 232] on div "Add Another Item" at bounding box center [391, 230] width 528 height 17
click at [325, 193] on select "Select an item # of Children this order will serve # of Individuals Living in H…" at bounding box center [248, 201] width 233 height 17
select select "14363"
click at [132, 193] on select "Select an item # of Children this order will serve # of Individuals Living in H…" at bounding box center [248, 201] width 233 height 17
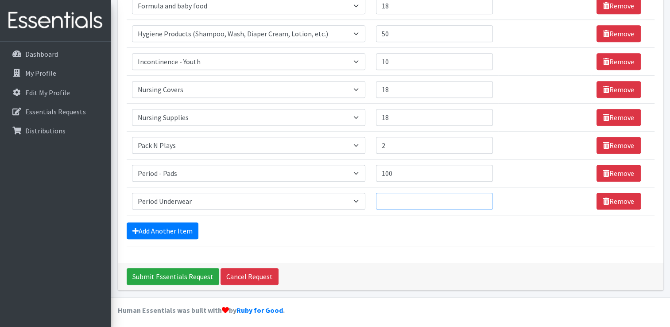
click at [386, 200] on input "Quantity" at bounding box center [434, 201] width 117 height 17
type input "50"
click at [173, 228] on link "Add Another Item" at bounding box center [163, 230] width 72 height 17
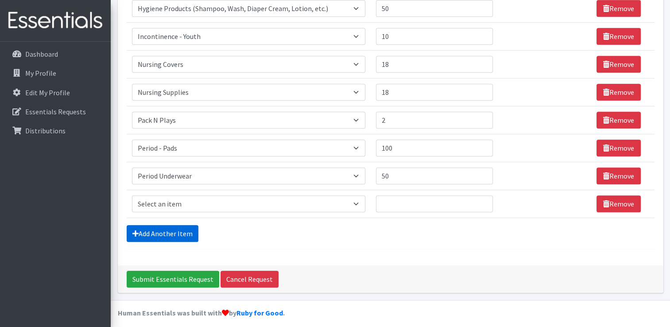
scroll to position [648, 0]
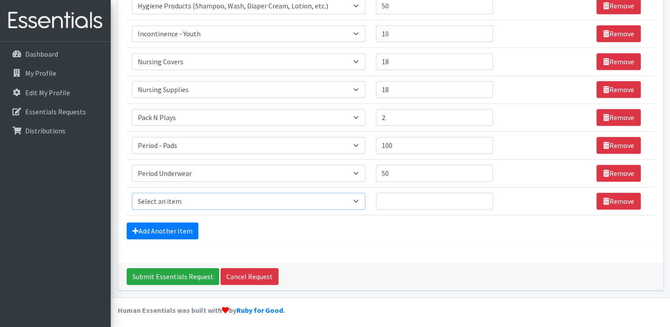
click at [201, 199] on select "Select an item # of Children this order will serve # of Individuals Living in H…" at bounding box center [248, 201] width 233 height 17
click at [132, 193] on select "Select an item # of Children this order will serve # of Individuals Living in H…" at bounding box center [248, 201] width 233 height 17
click at [360, 199] on select "Select an item # of Children this order will serve # of Individuals Living in H…" at bounding box center [248, 201] width 233 height 17
click at [356, 196] on select "Select an item # of Children this order will serve # of Individuals Living in H…" at bounding box center [248, 201] width 233 height 17
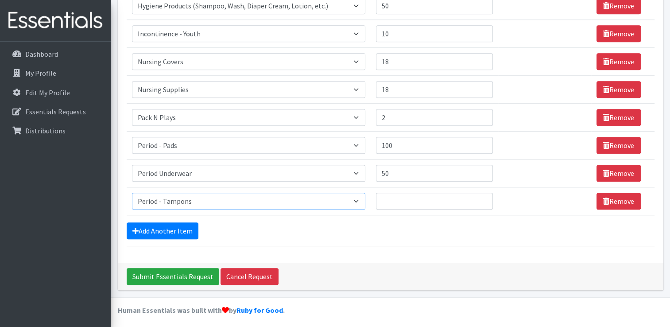
select select "1978"
click at [132, 193] on select "Select an item # of Children this order will serve # of Individuals Living in H…" at bounding box center [248, 201] width 233 height 17
click at [382, 196] on input "Quantity" at bounding box center [434, 201] width 117 height 17
type input "1"
click at [161, 234] on link "Add Another Item" at bounding box center [163, 230] width 72 height 17
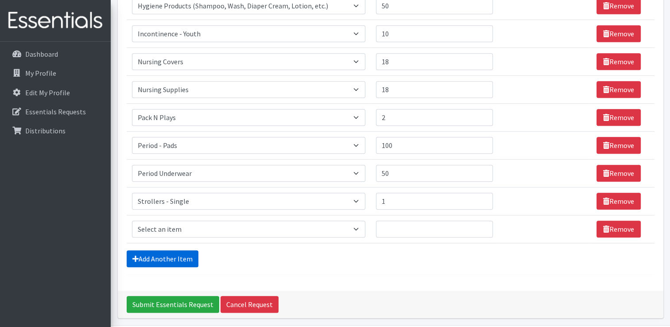
scroll to position [675, 0]
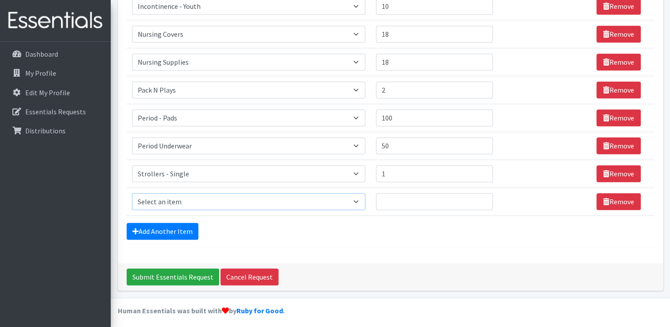
click at [191, 199] on select "Select an item # of Children this order will serve # of Individuals Living in H…" at bounding box center [248, 201] width 233 height 17
select select "1977"
click at [132, 193] on select "Select an item # of Children this order will serve # of Individuals Living in H…" at bounding box center [248, 201] width 233 height 17
click at [388, 197] on input "Quantity" at bounding box center [434, 201] width 117 height 17
type input "2"
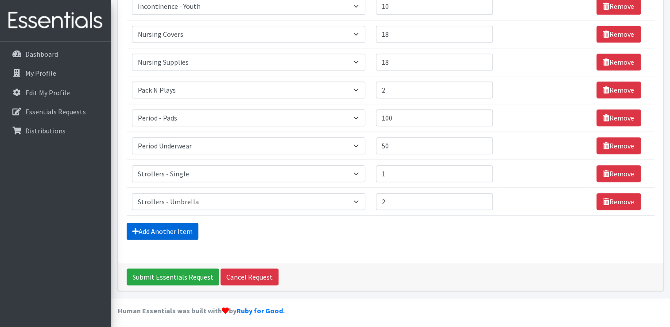
click at [176, 230] on link "Add Another Item" at bounding box center [163, 231] width 72 height 17
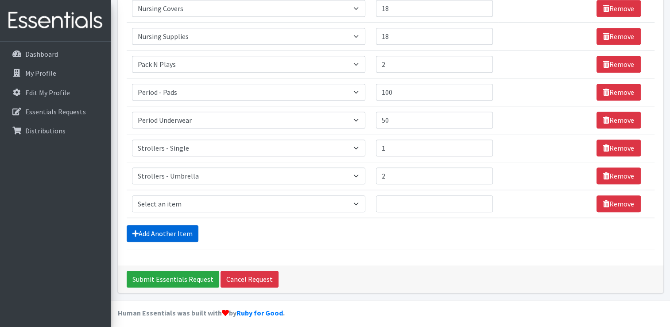
scroll to position [703, 0]
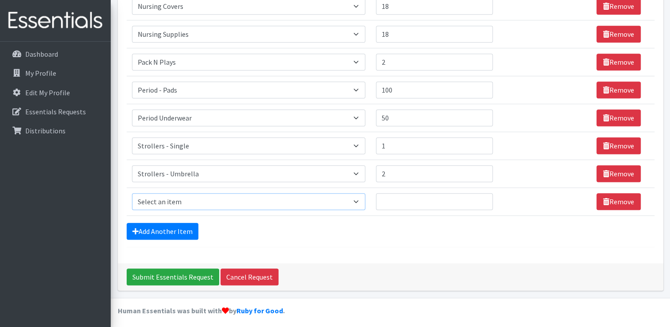
click at [221, 200] on select "Select an item # of Children this order will serve # of Individuals Living in H…" at bounding box center [248, 201] width 233 height 17
select select "1929"
click at [132, 193] on select "Select an item # of Children this order will serve # of Individuals Living in H…" at bounding box center [248, 201] width 233 height 17
click at [401, 202] on input "Quantity" at bounding box center [434, 201] width 117 height 17
type input "100"
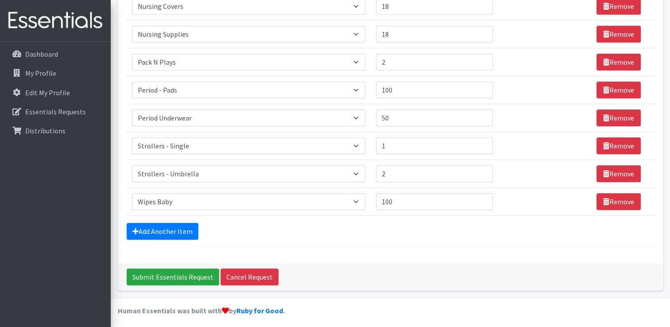
click at [175, 269] on input "Submit Essentials Request" at bounding box center [173, 276] width 93 height 17
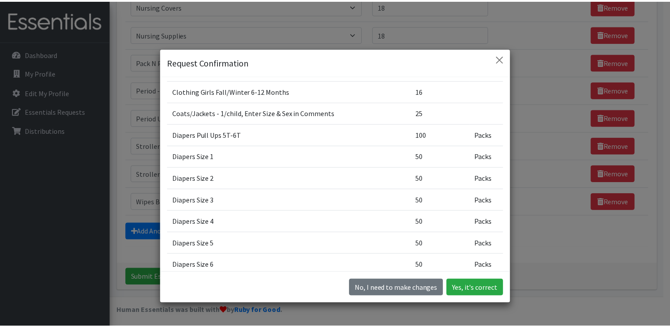
scroll to position [266, 0]
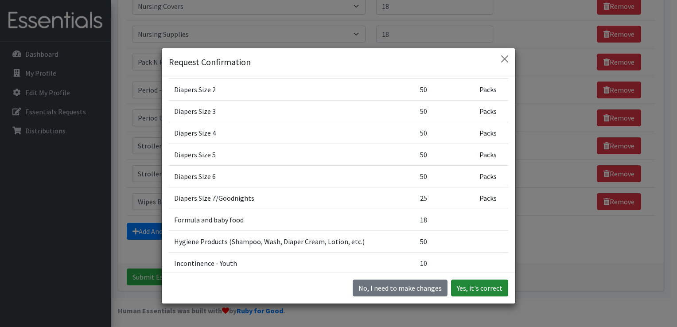
click at [491, 290] on button "Yes, it's correct" at bounding box center [479, 287] width 57 height 17
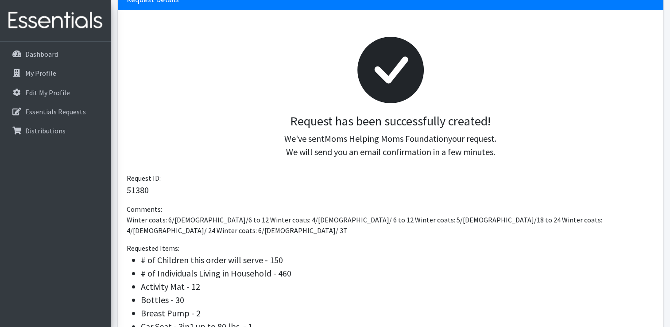
scroll to position [8, 0]
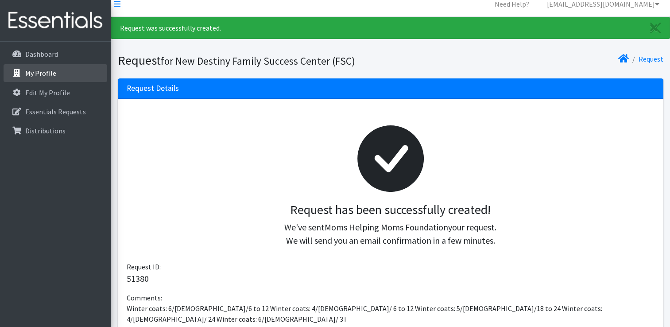
click at [58, 76] on link "My Profile" at bounding box center [56, 73] width 104 height 18
